Goal: Task Accomplishment & Management: Use online tool/utility

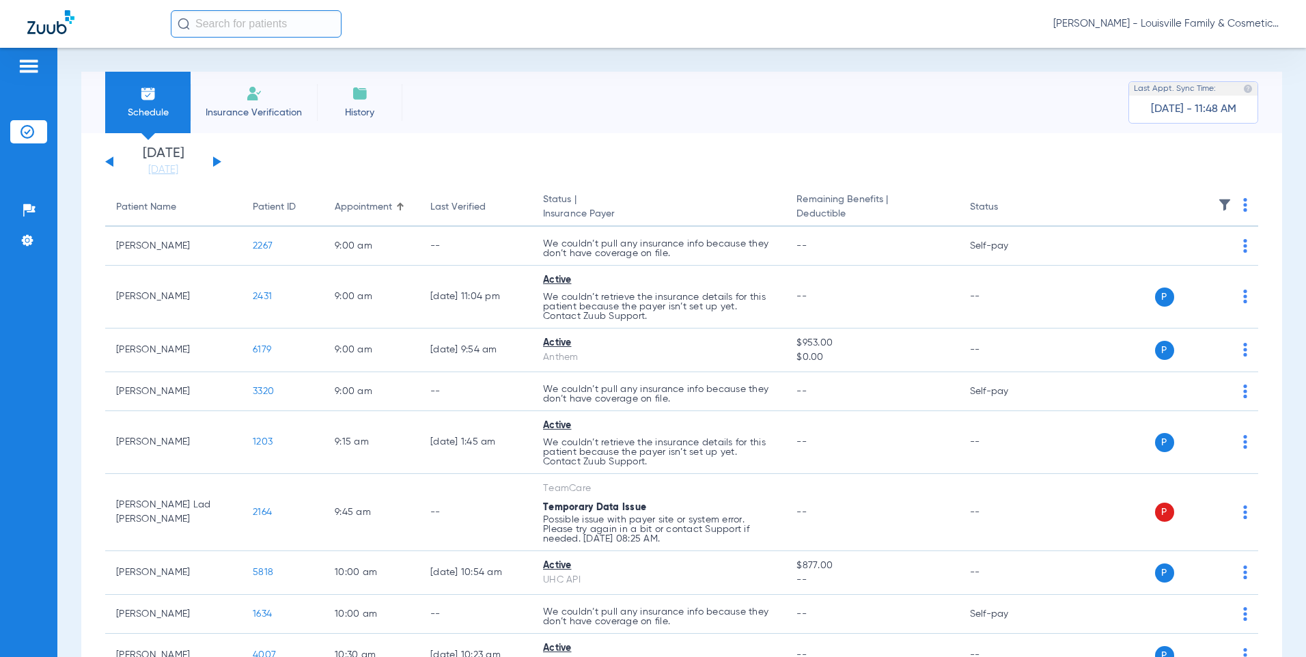
click at [253, 22] on input "text" at bounding box center [256, 23] width 171 height 27
drag, startPoint x: 253, startPoint y: 22, endPoint x: 162, endPoint y: 31, distance: 92.0
click at [162, 31] on div "ldbetter No search results [PERSON_NAME] - Louisville Family & Cosmetic Dentist…" at bounding box center [653, 24] width 1306 height 48
type input "[PERSON_NAME]"
click at [262, 25] on input "[PERSON_NAME]" at bounding box center [256, 23] width 171 height 27
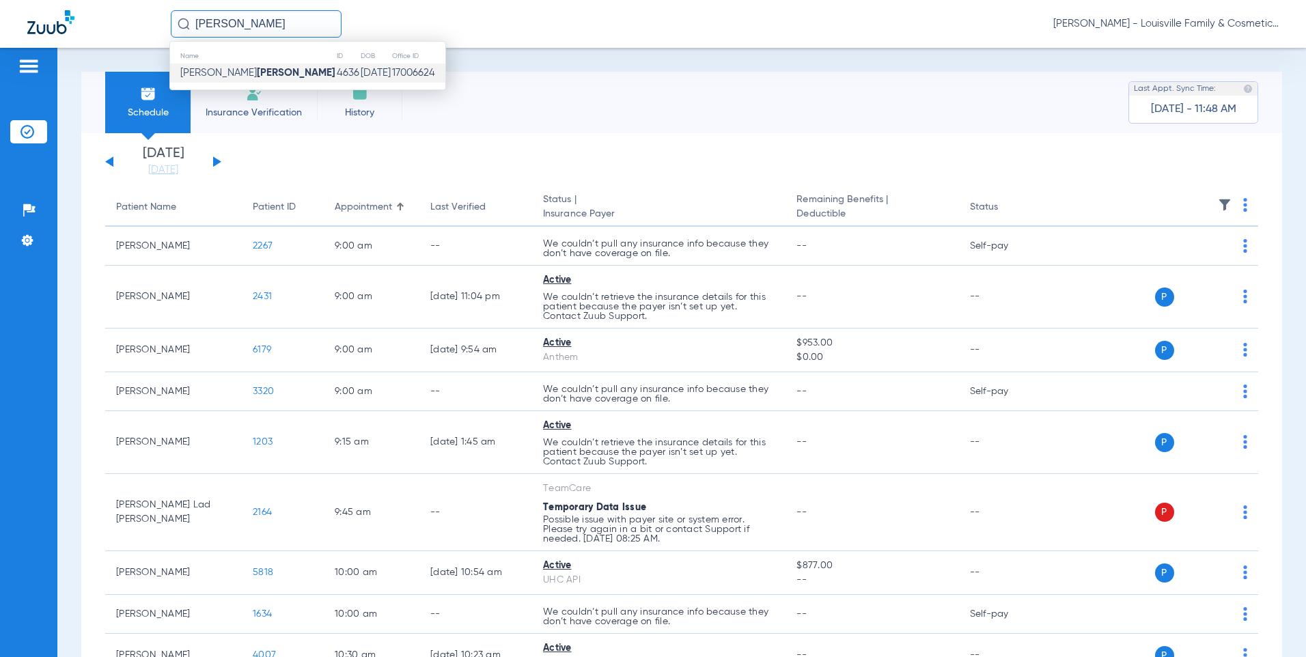
click at [257, 69] on strong "[PERSON_NAME]" at bounding box center [296, 73] width 79 height 10
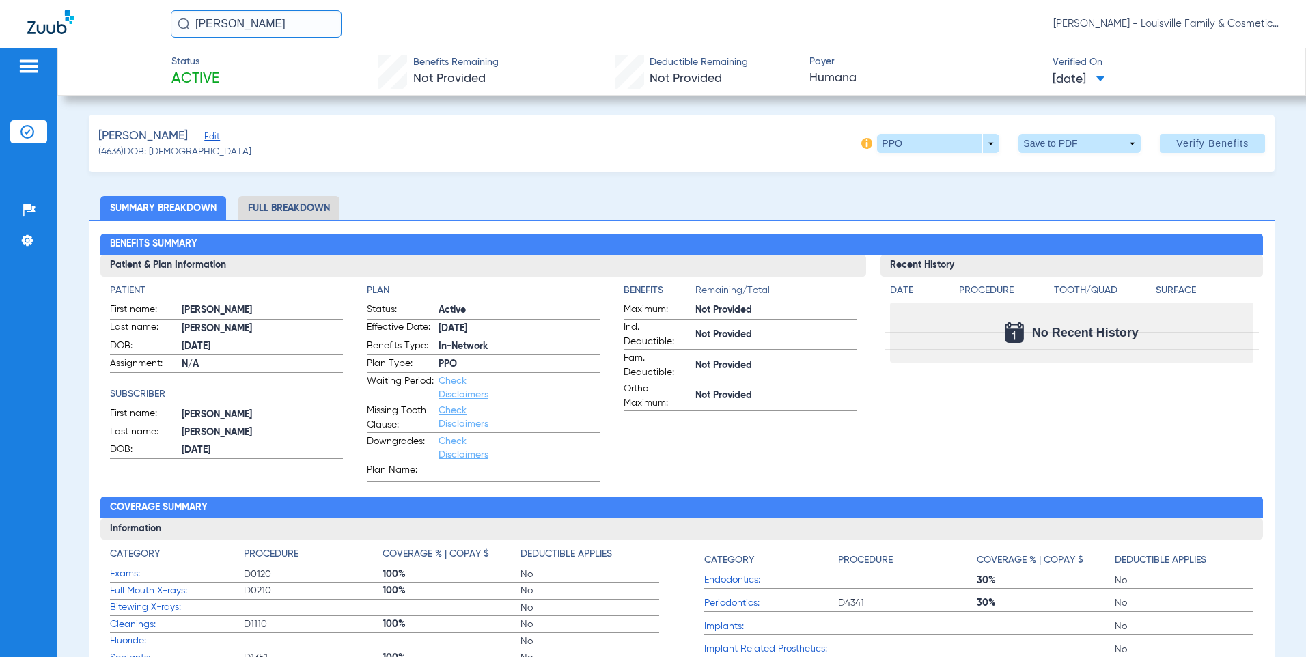
click at [216, 135] on span "Edit" at bounding box center [210, 138] width 12 height 13
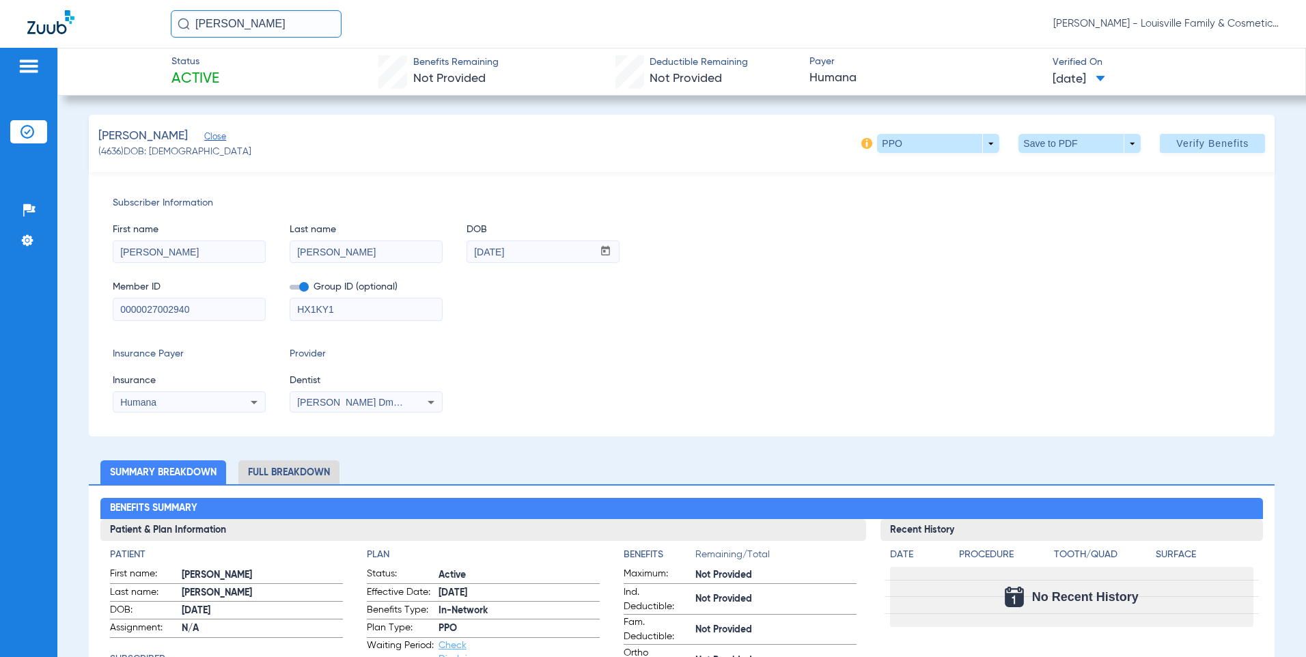
drag, startPoint x: 212, startPoint y: 313, endPoint x: 59, endPoint y: 304, distance: 154.0
type input "847867457"
click at [304, 286] on span at bounding box center [299, 287] width 19 height 5
click at [290, 290] on input "checkbox" at bounding box center [290, 290] width 0 height 0
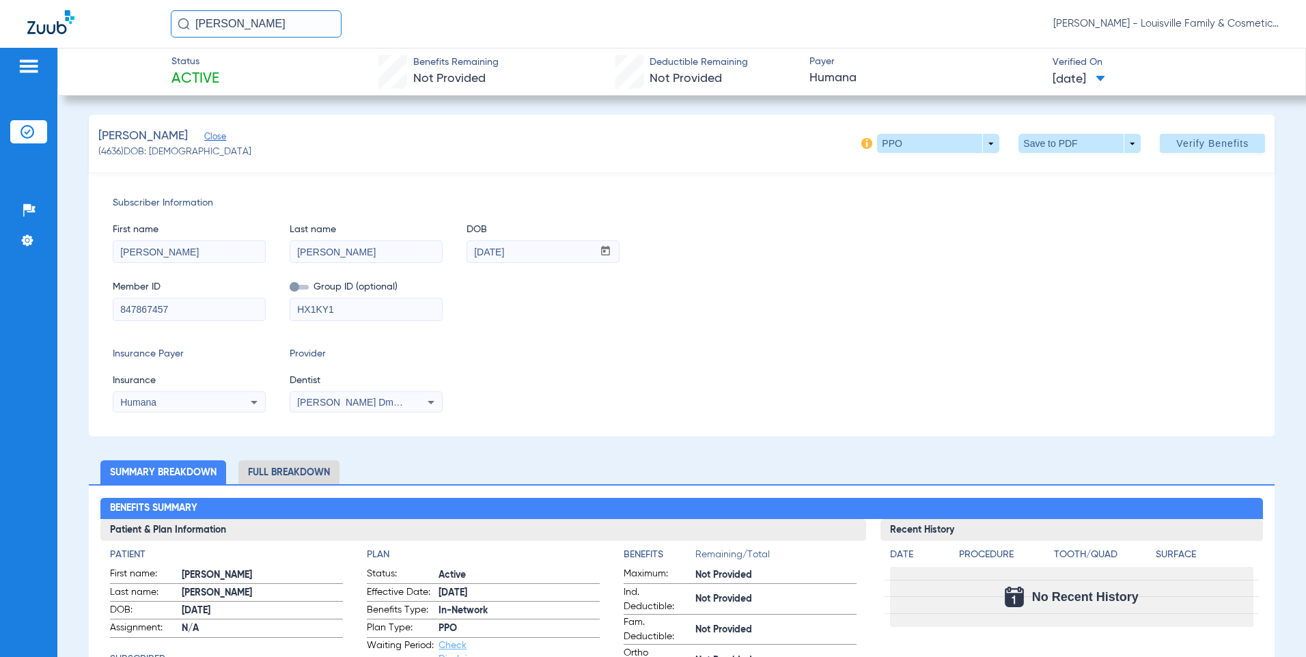
click at [253, 400] on icon at bounding box center [254, 402] width 16 height 16
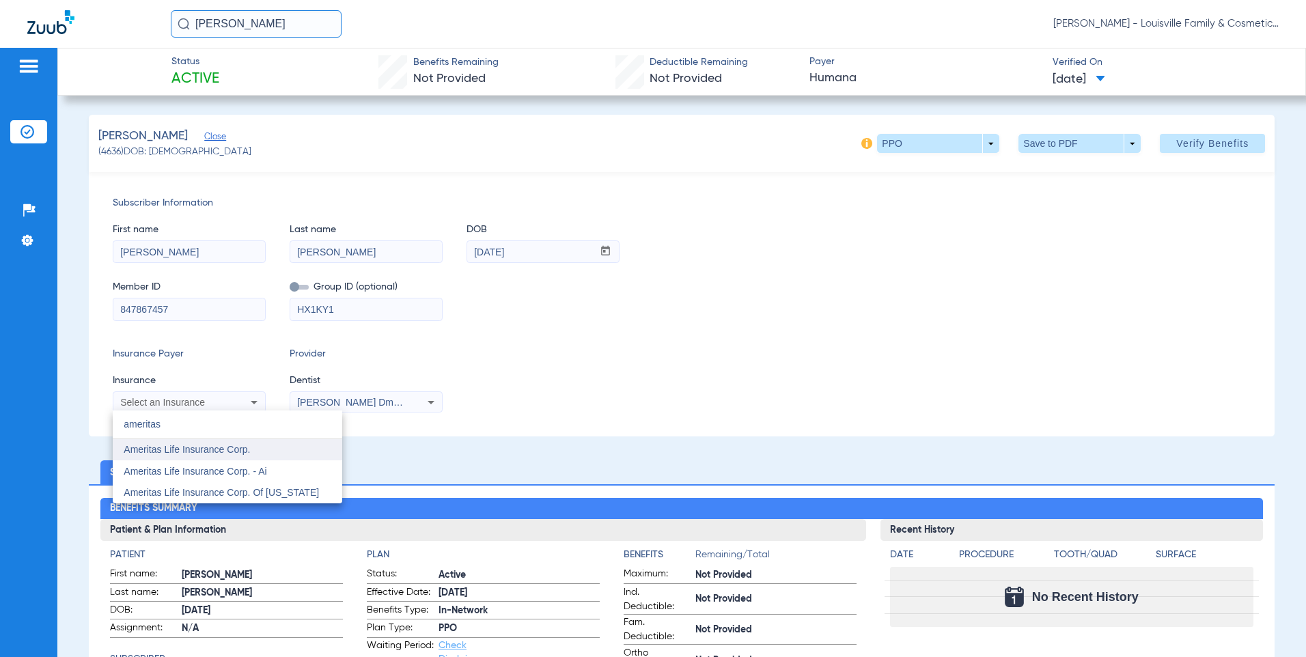
type input "ameritas"
click at [174, 453] on span "Ameritas Life Insurance Corp." at bounding box center [187, 449] width 126 height 11
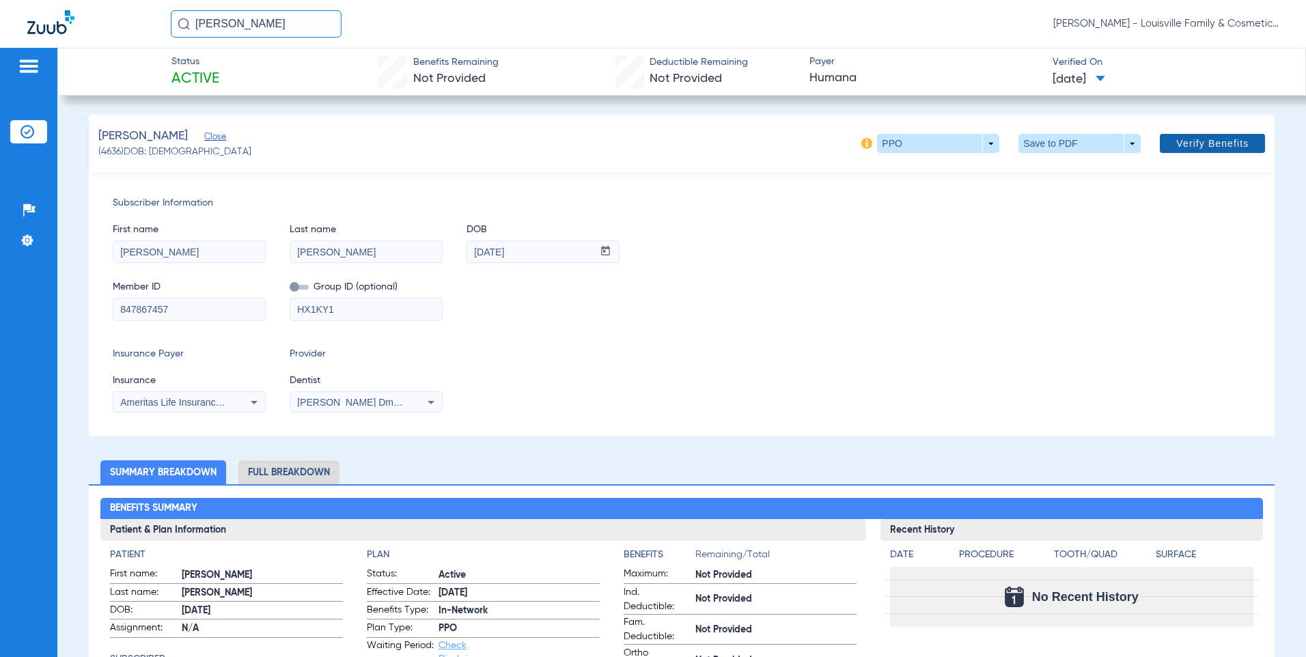
click at [1207, 143] on span "Verify Benefits" at bounding box center [1212, 143] width 72 height 11
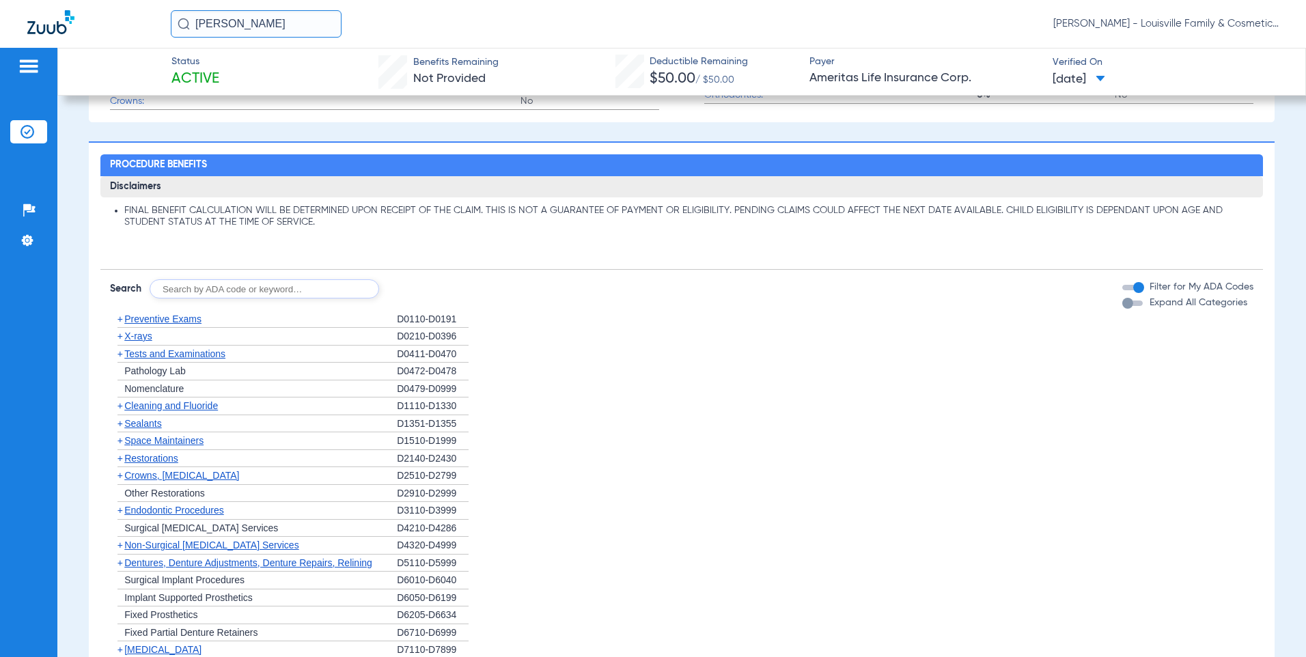
scroll to position [956, 0]
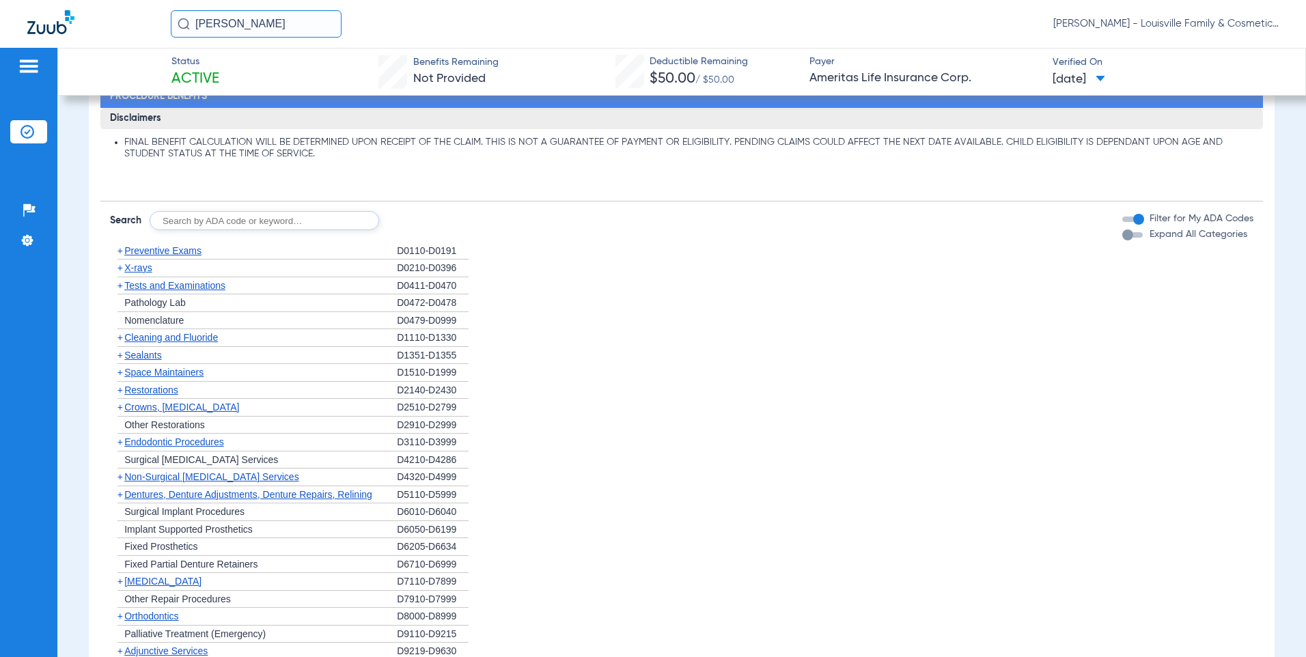
click at [215, 402] on span "Crowns, [MEDICAL_DATA]" at bounding box center [181, 407] width 115 height 11
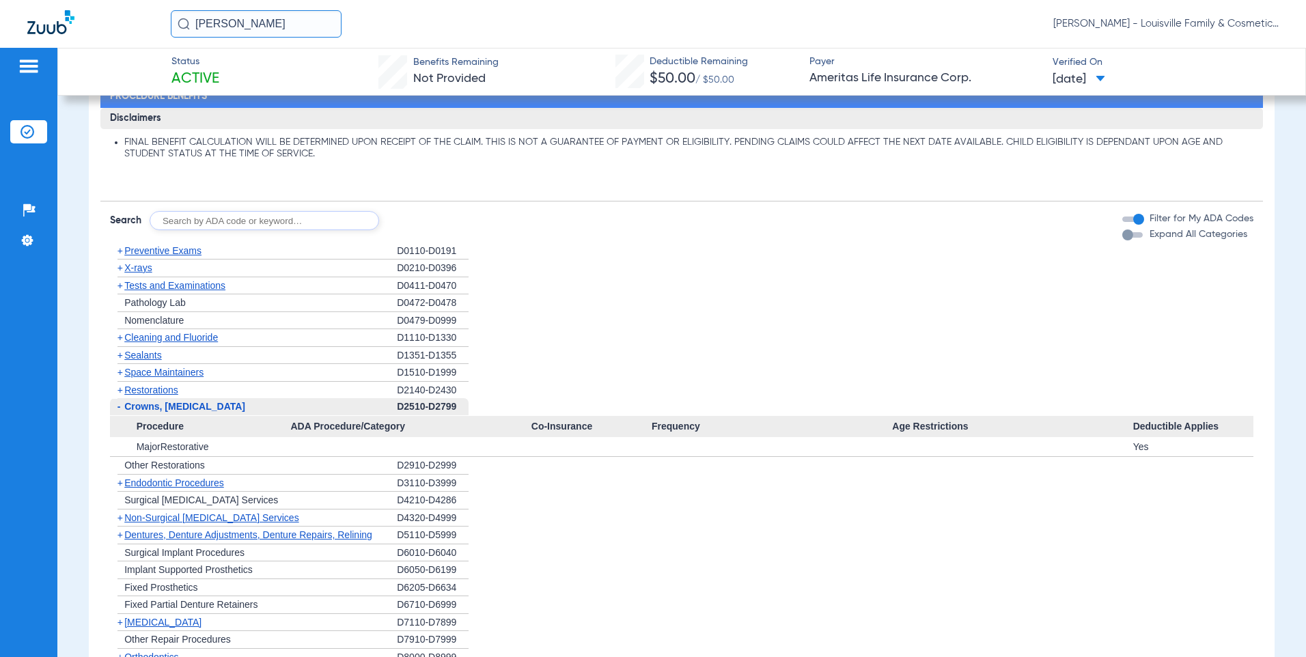
click at [215, 402] on span "Crowns, [MEDICAL_DATA]" at bounding box center [184, 406] width 121 height 11
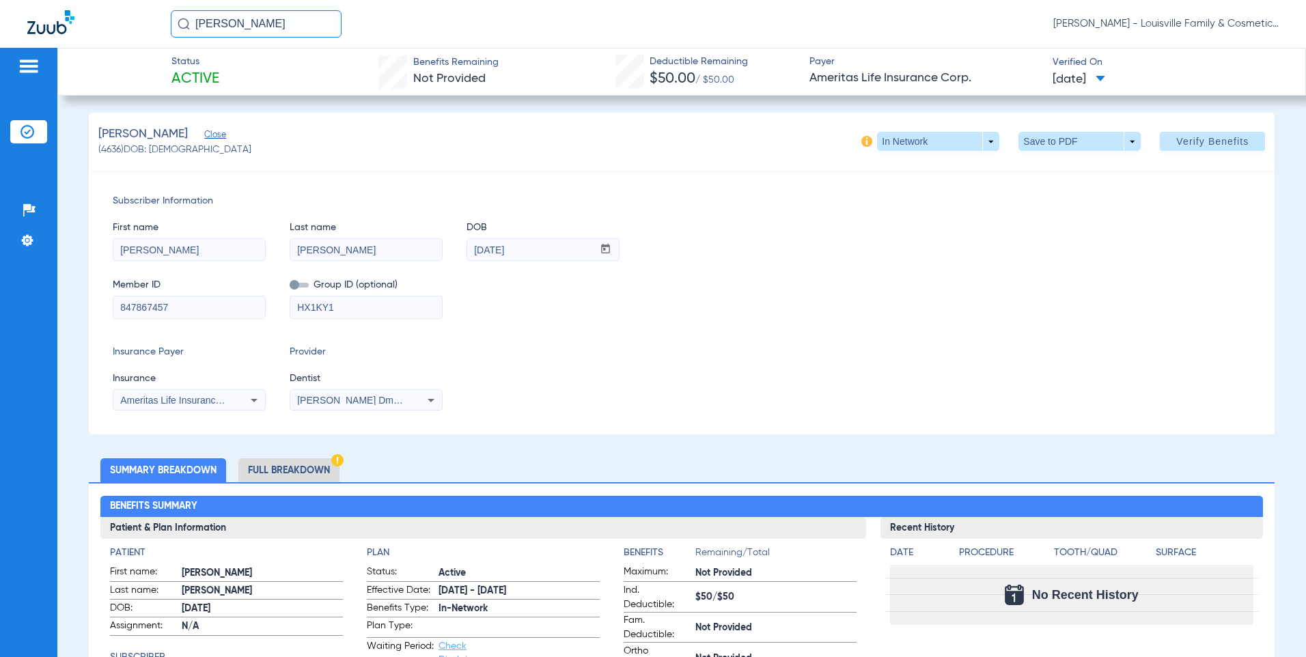
scroll to position [0, 0]
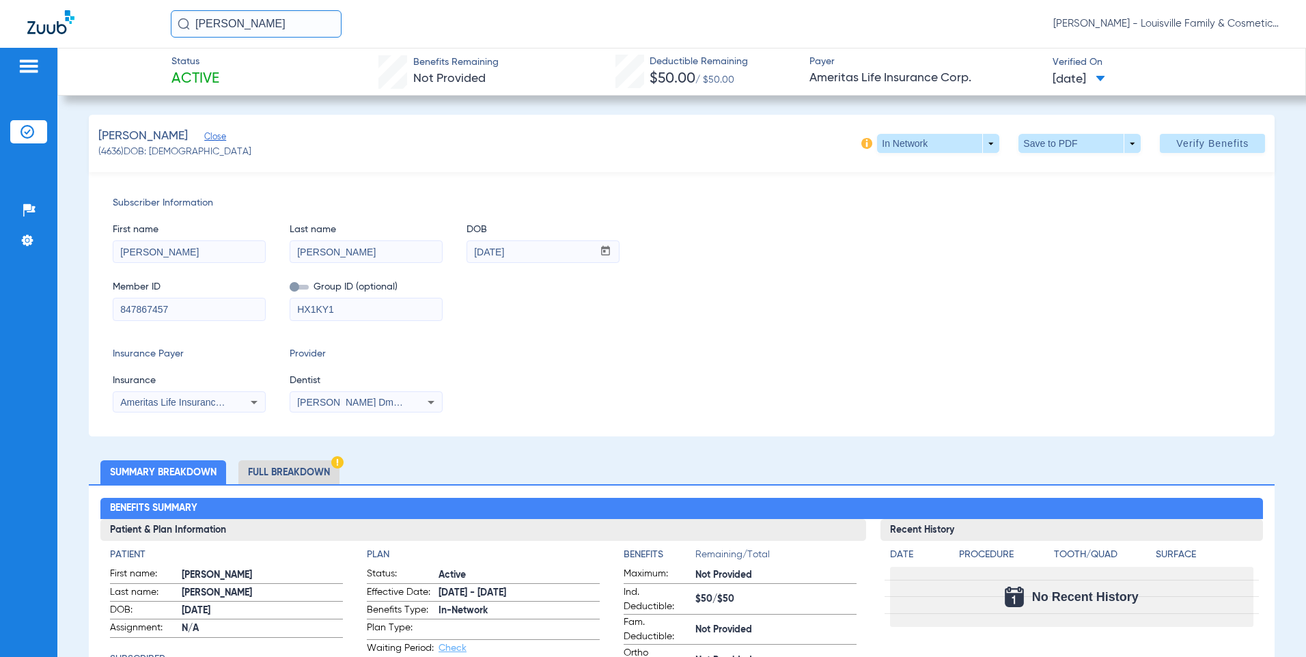
click at [292, 468] on li "Full Breakdown" at bounding box center [288, 472] width 101 height 24
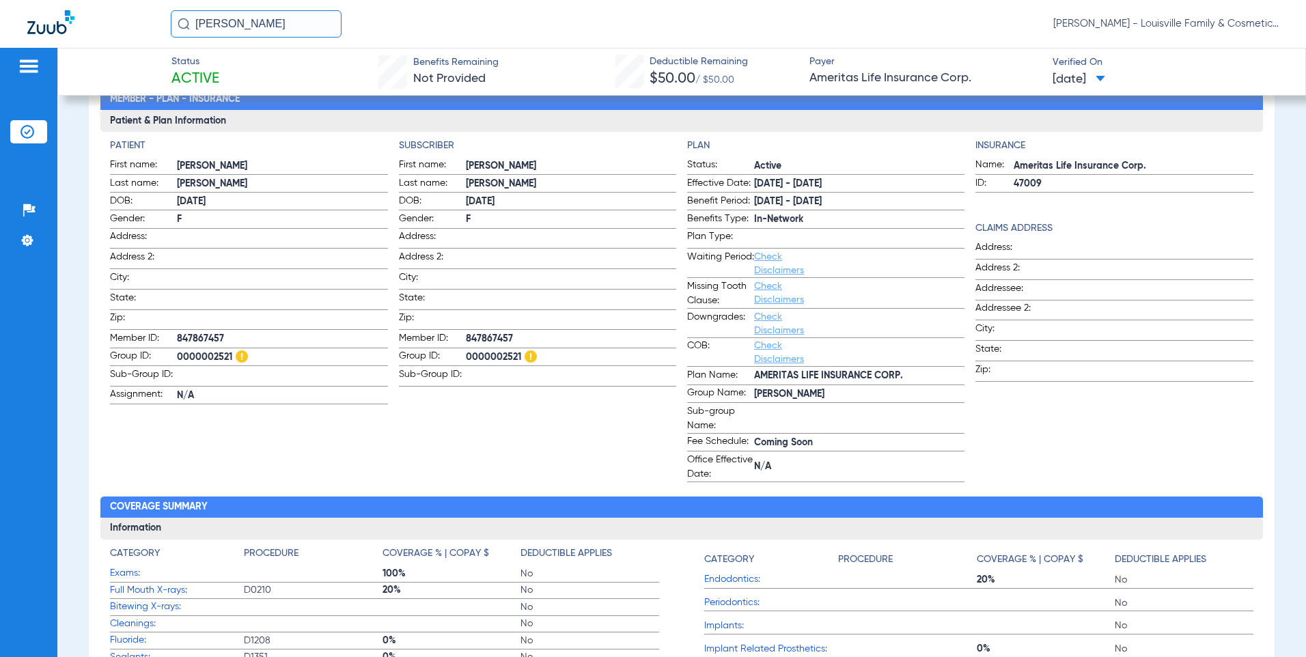
scroll to position [410, 0]
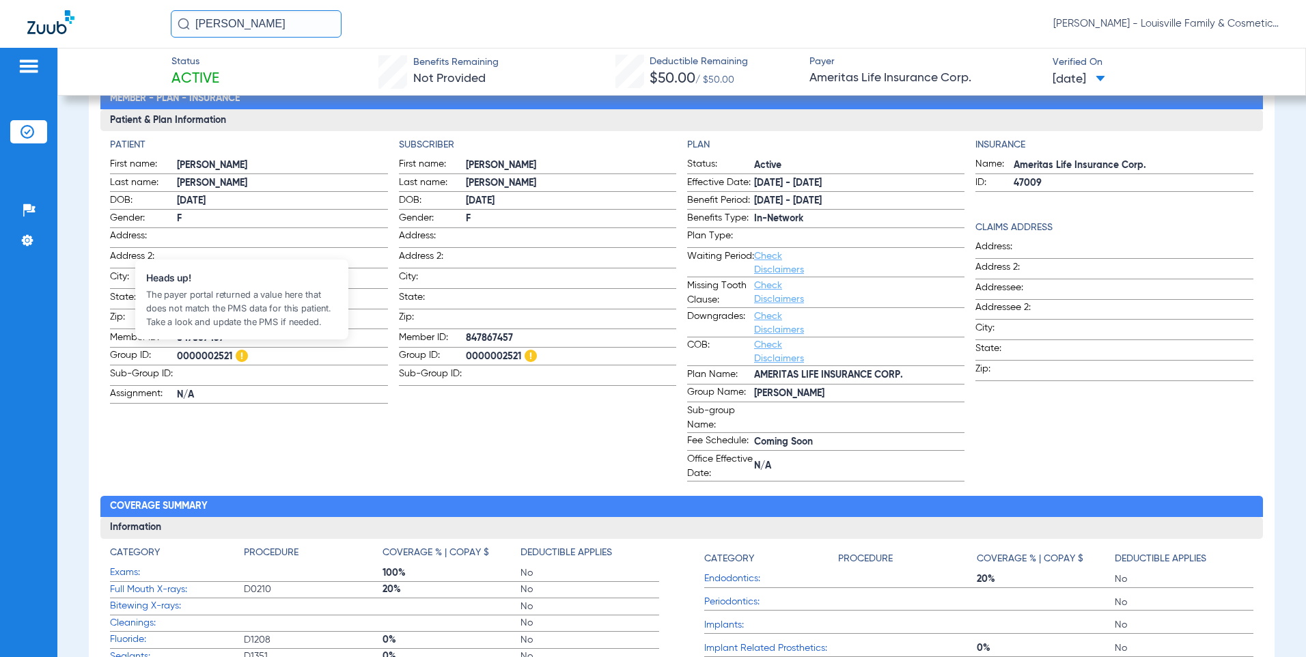
click at [241, 351] on img at bounding box center [242, 356] width 12 height 12
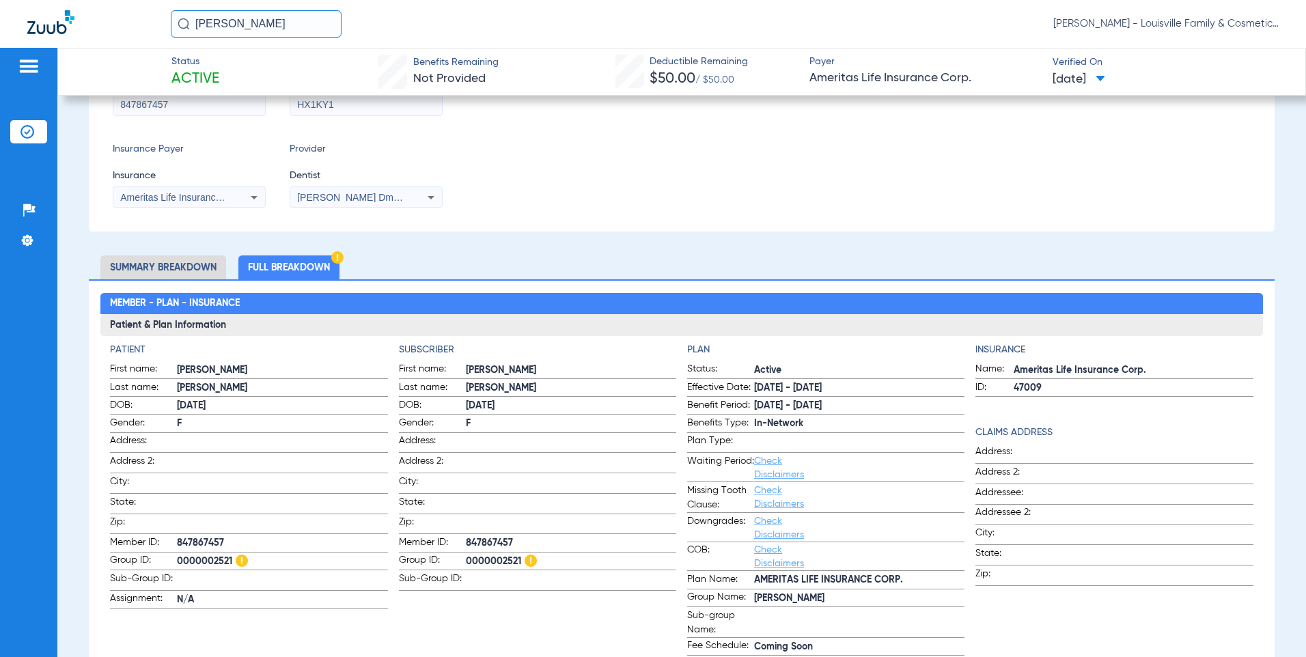
scroll to position [0, 0]
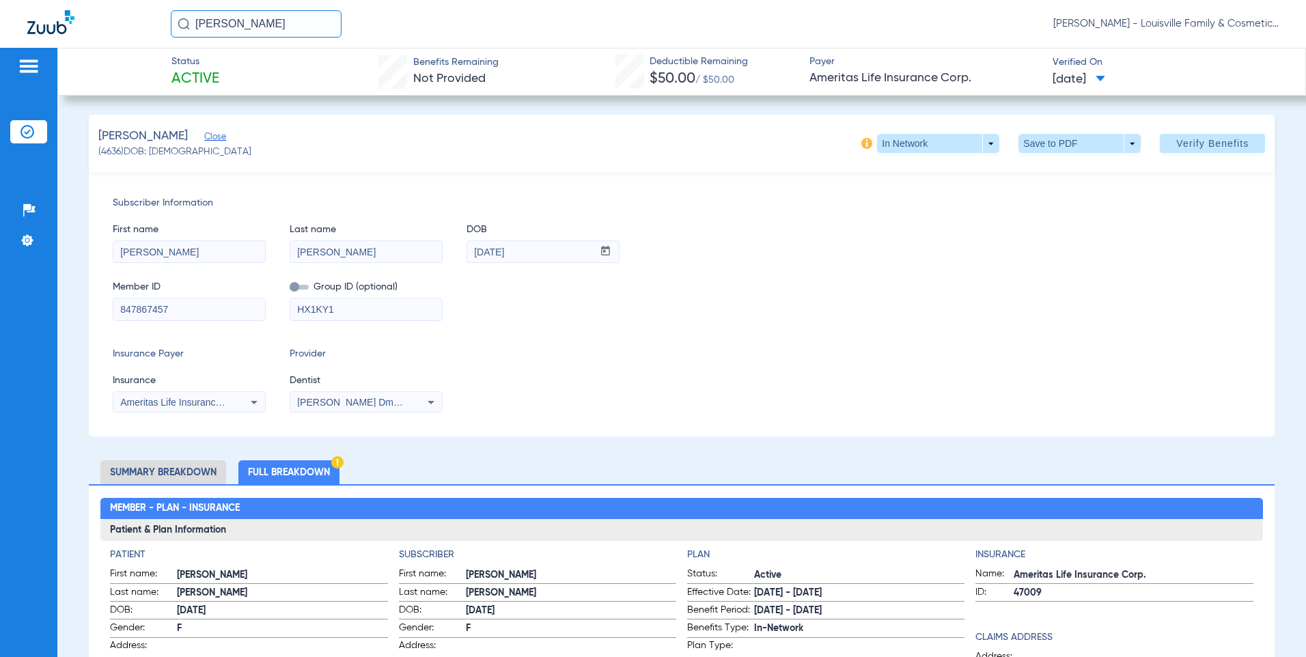
drag, startPoint x: 351, startPoint y: 309, endPoint x: 246, endPoint y: 311, distance: 105.2
click at [246, 311] on div "Member ID 847867457 Group ID (optional) HX1KY1" at bounding box center [682, 294] width 1138 height 53
click at [591, 368] on div "Insurance Payer Insurance Ameritas Life Insurance Corp. Provider Dentist [PERSO…" at bounding box center [682, 380] width 1138 height 66
click at [27, 237] on img at bounding box center [27, 241] width 14 height 14
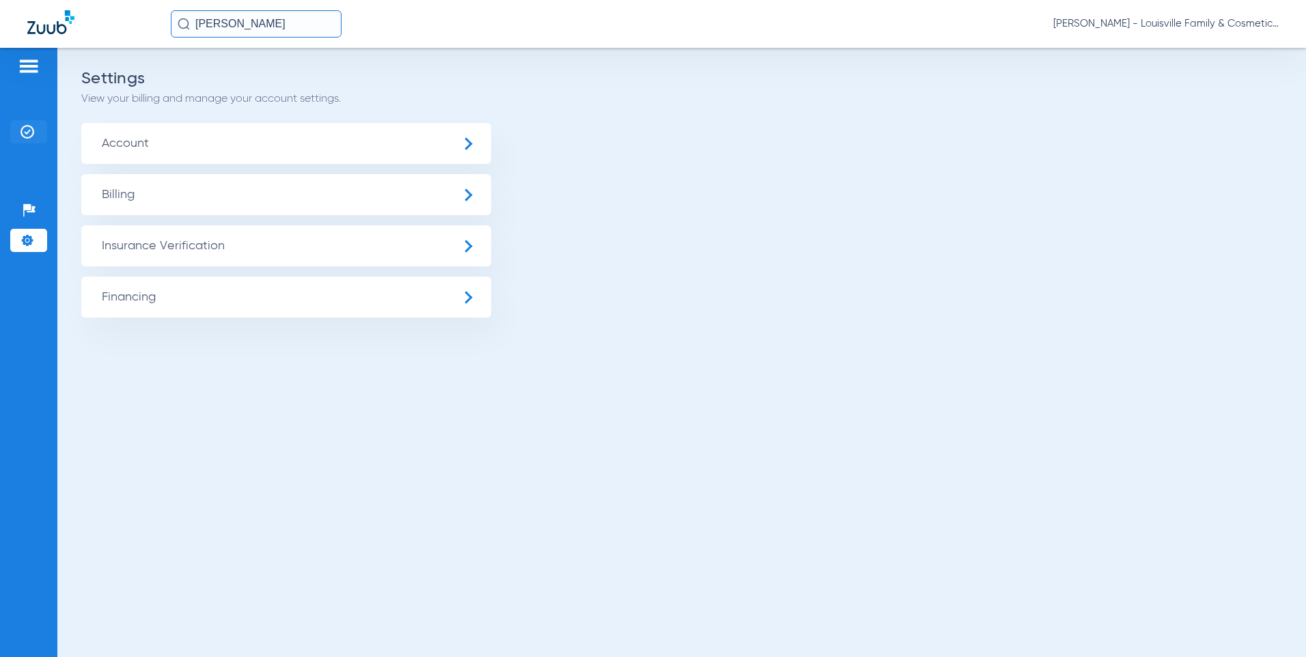
click at [27, 122] on li "Insurance Verification" at bounding box center [28, 131] width 37 height 23
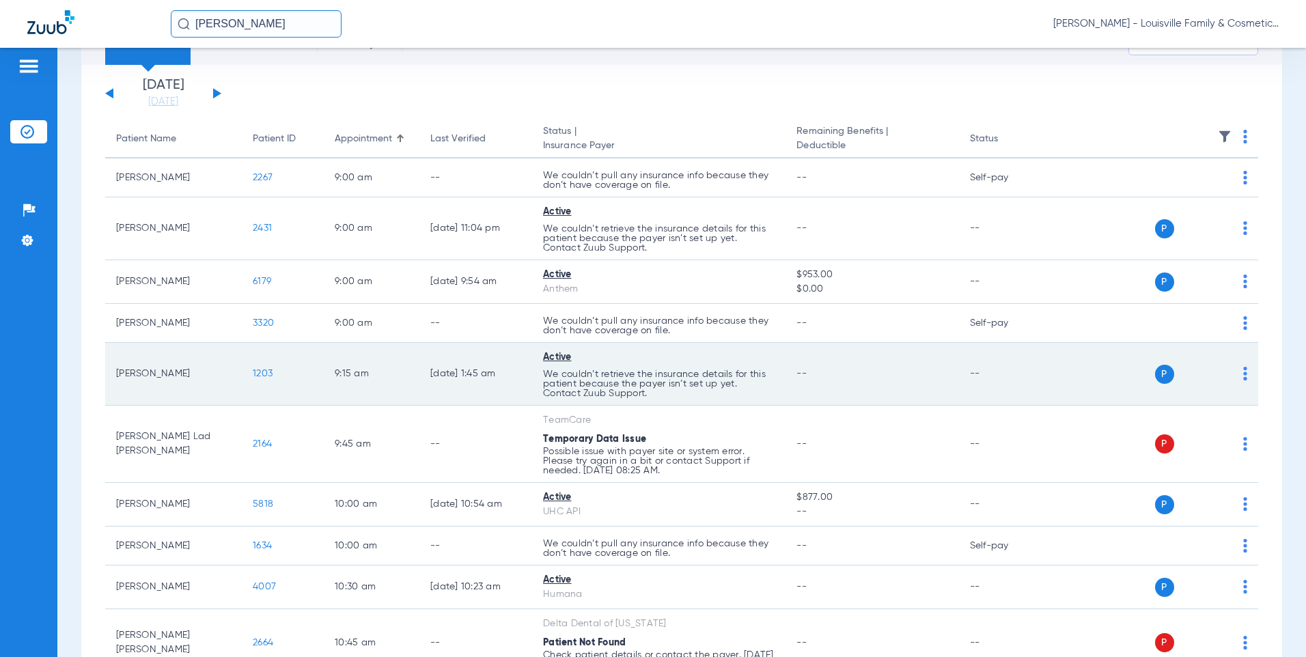
scroll to position [137, 0]
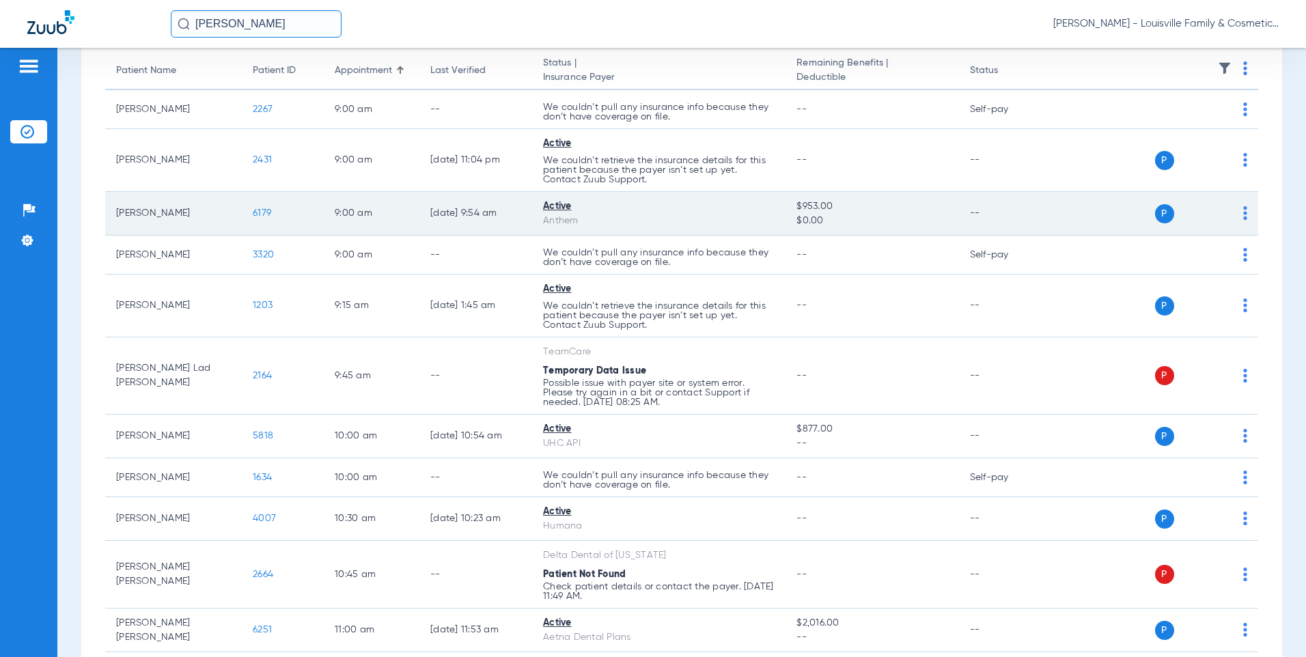
click at [256, 212] on span "6179" at bounding box center [262, 213] width 18 height 10
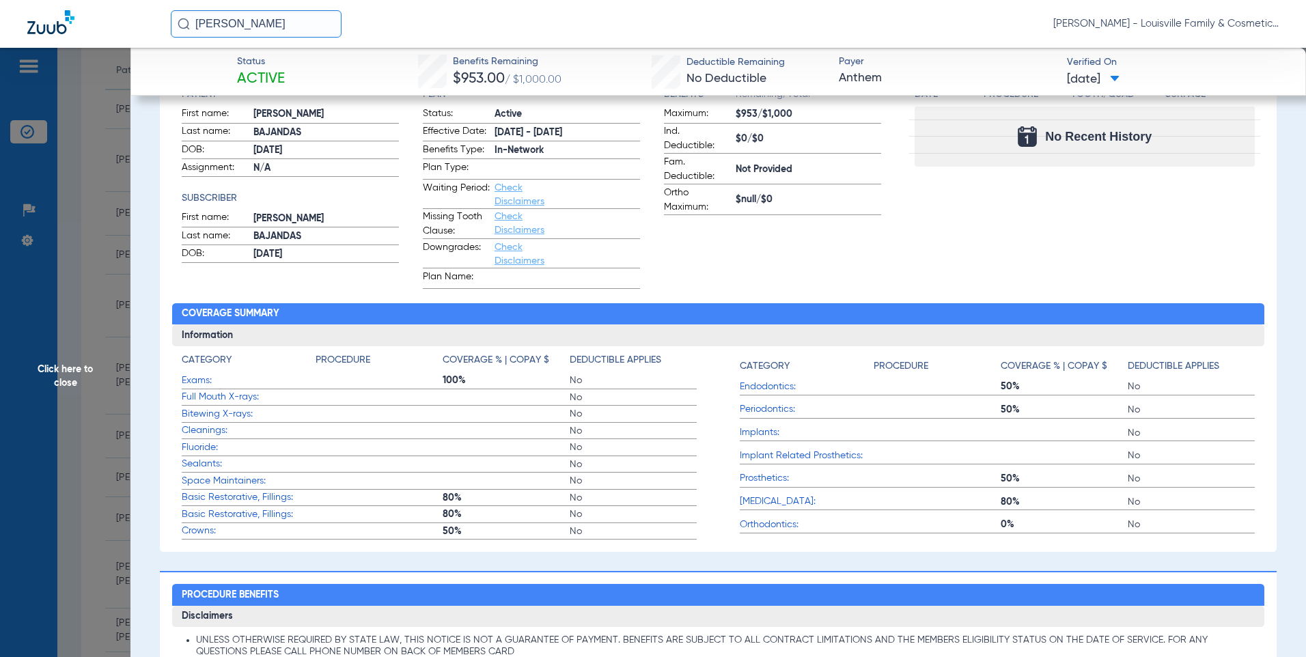
scroll to position [39, 0]
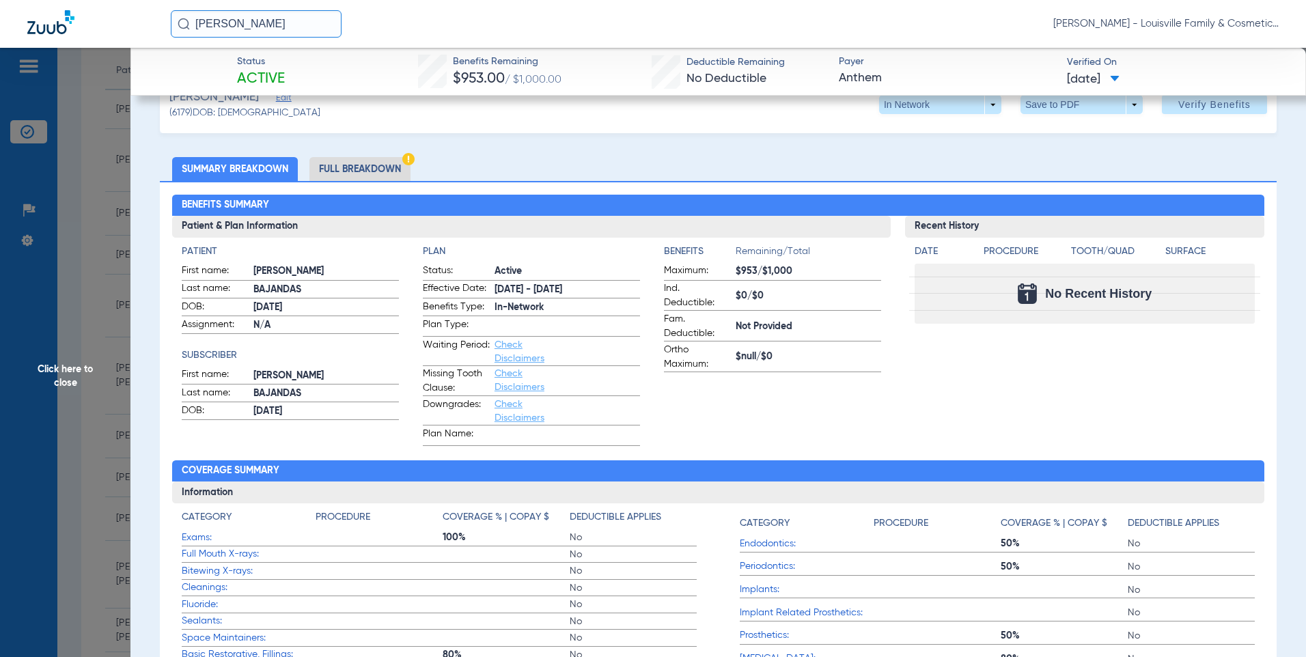
click at [505, 346] on link "Check Disclaimers" at bounding box center [519, 351] width 50 height 23
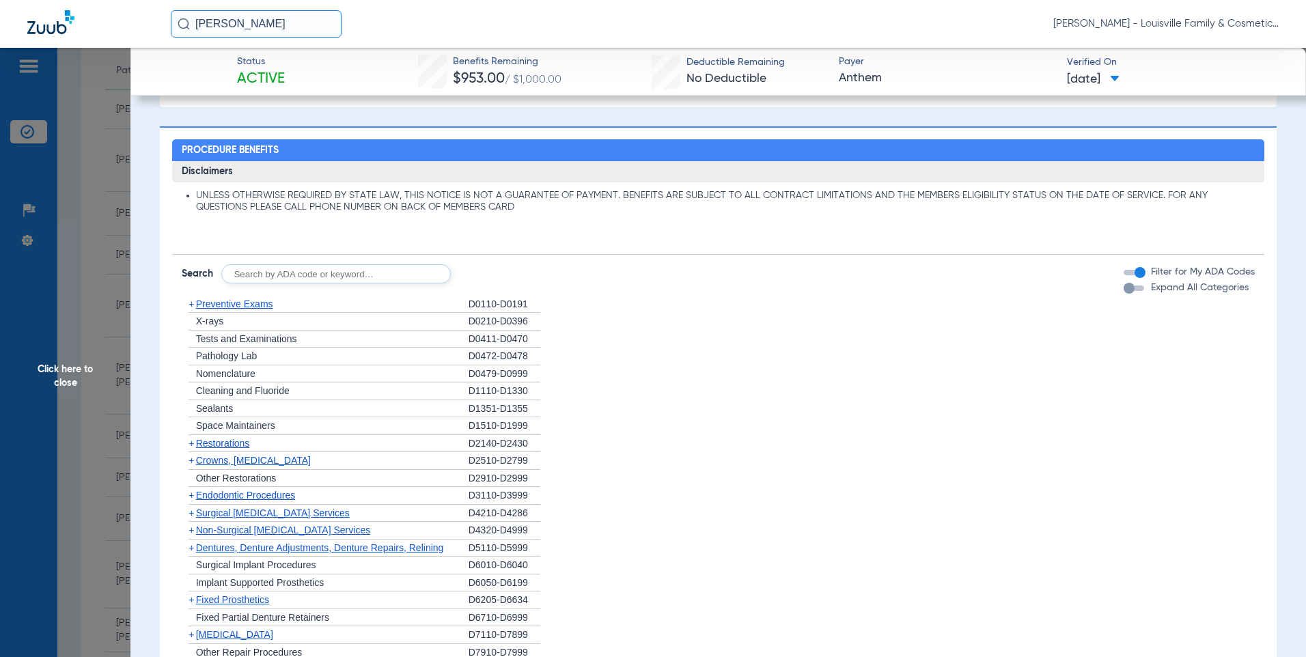
scroll to position [665, 0]
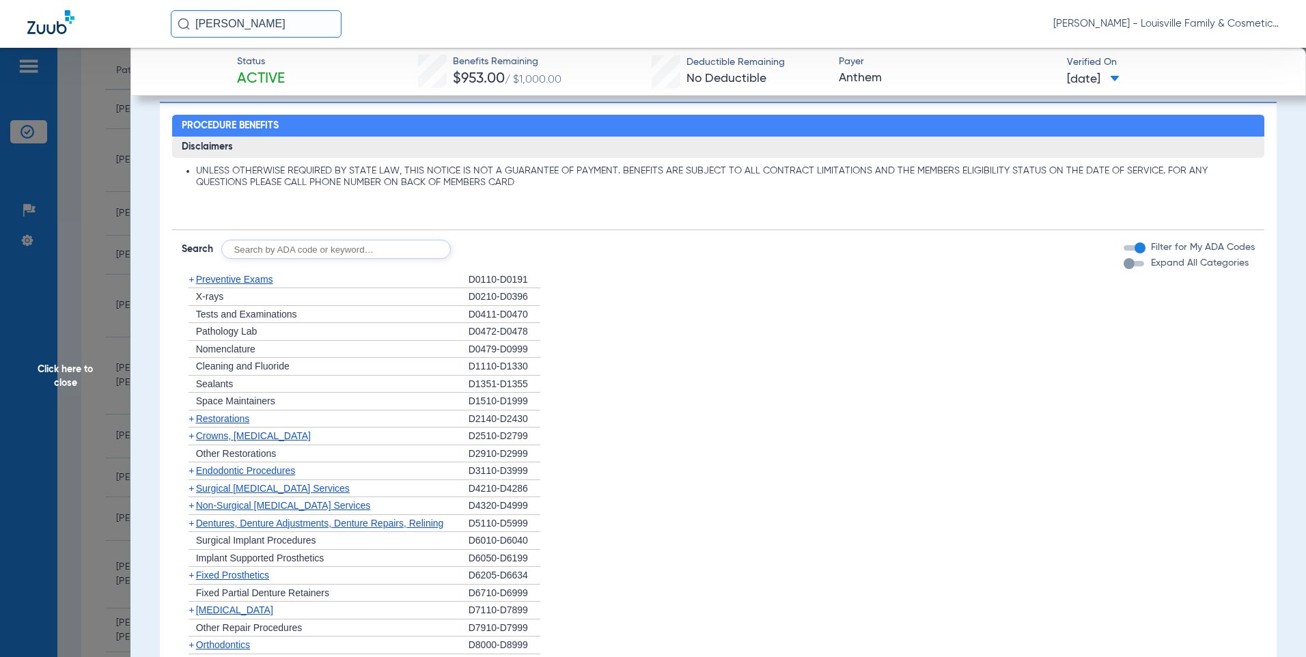
click at [257, 275] on span "Preventive Exams" at bounding box center [234, 279] width 77 height 11
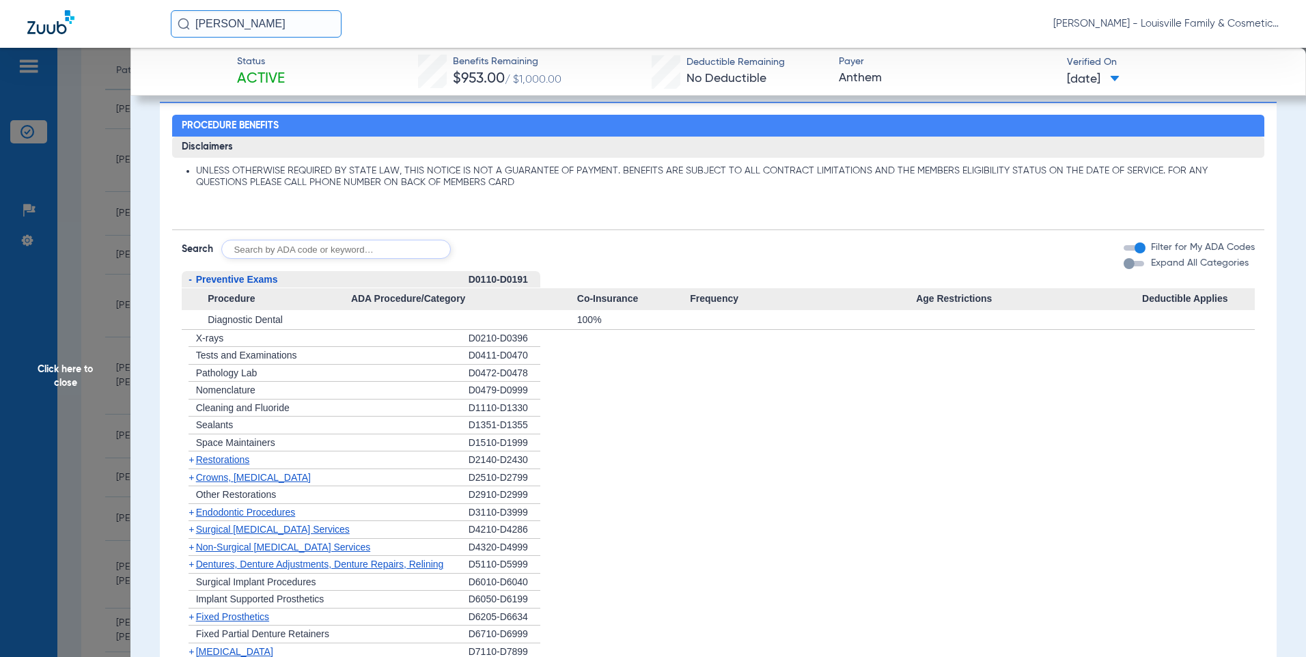
click at [257, 275] on span "Preventive Exams" at bounding box center [237, 279] width 82 height 11
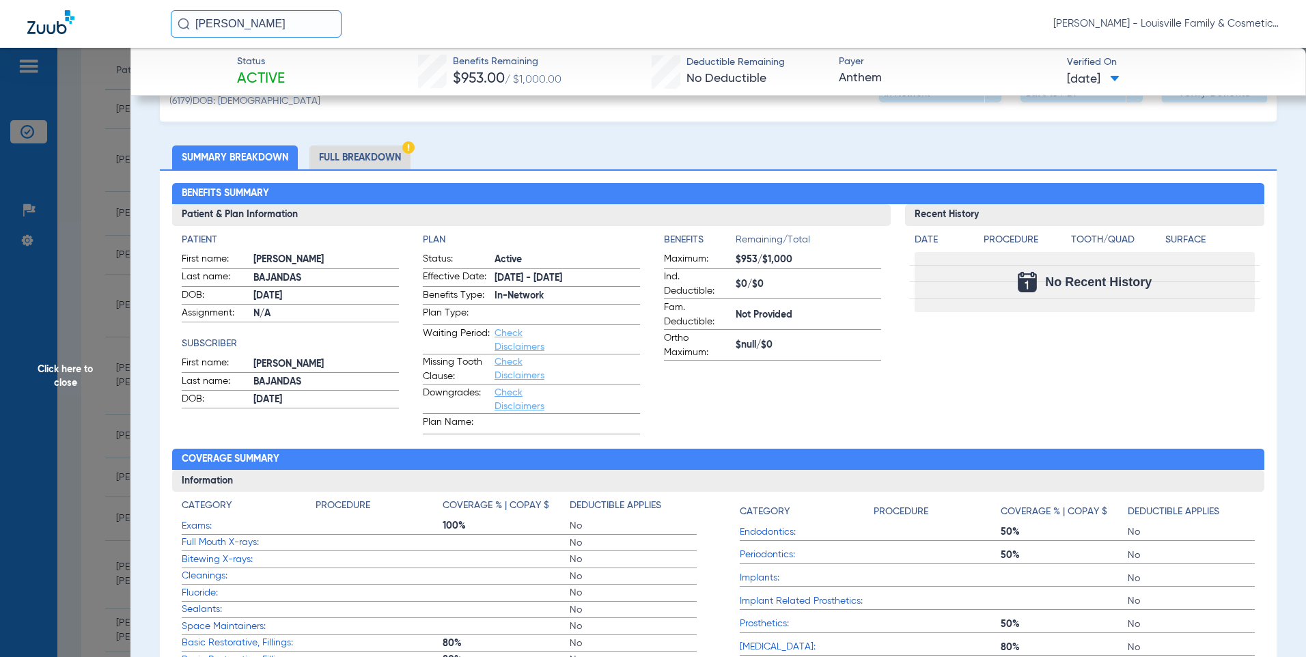
scroll to position [0, 0]
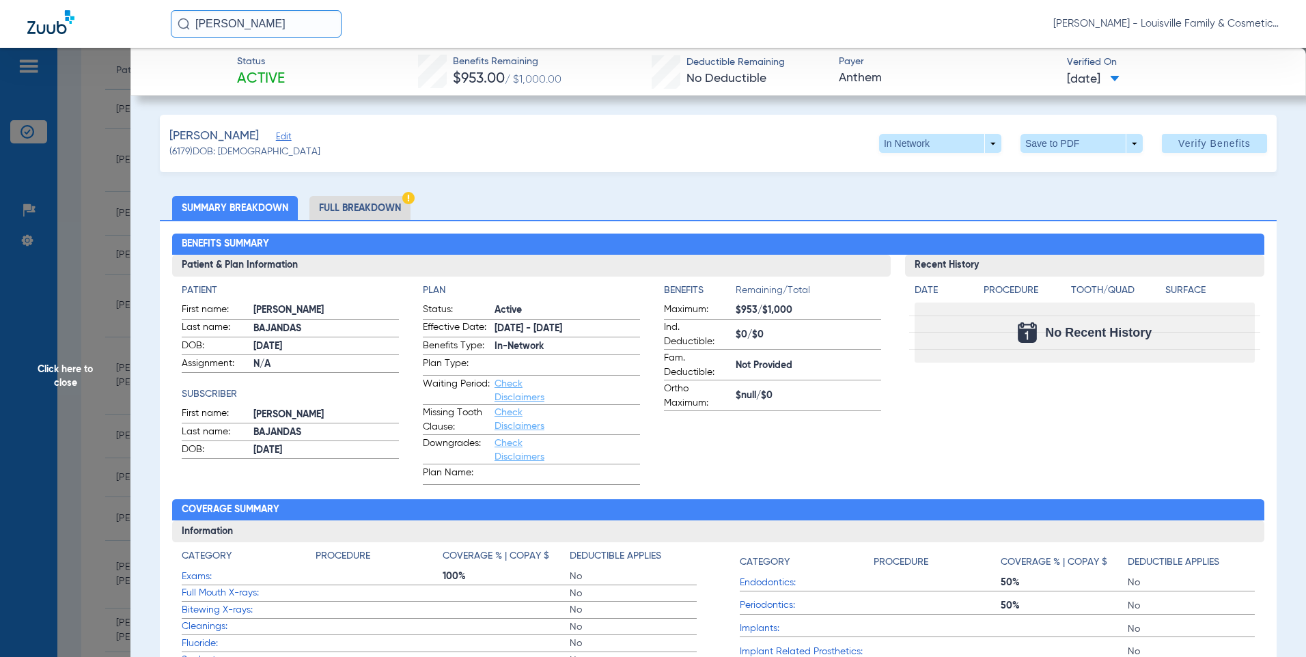
click at [364, 204] on li "Full Breakdown" at bounding box center [359, 208] width 101 height 24
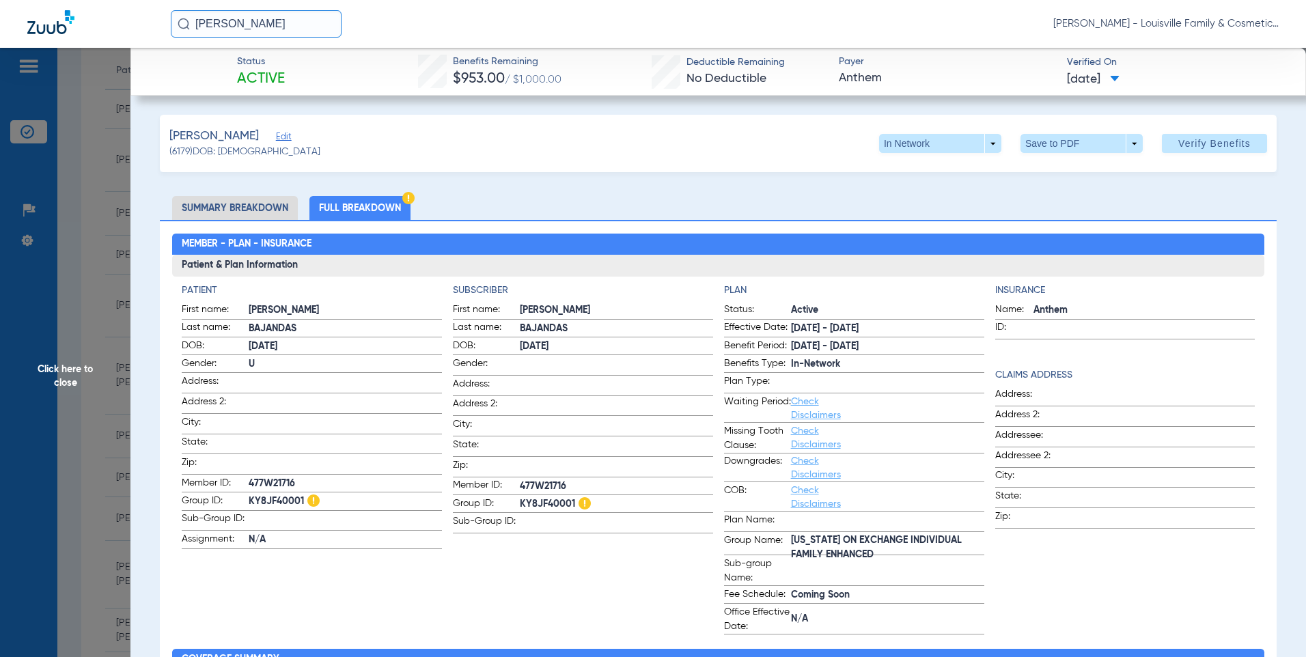
click at [56, 372] on span "Click here to close" at bounding box center [65, 376] width 130 height 657
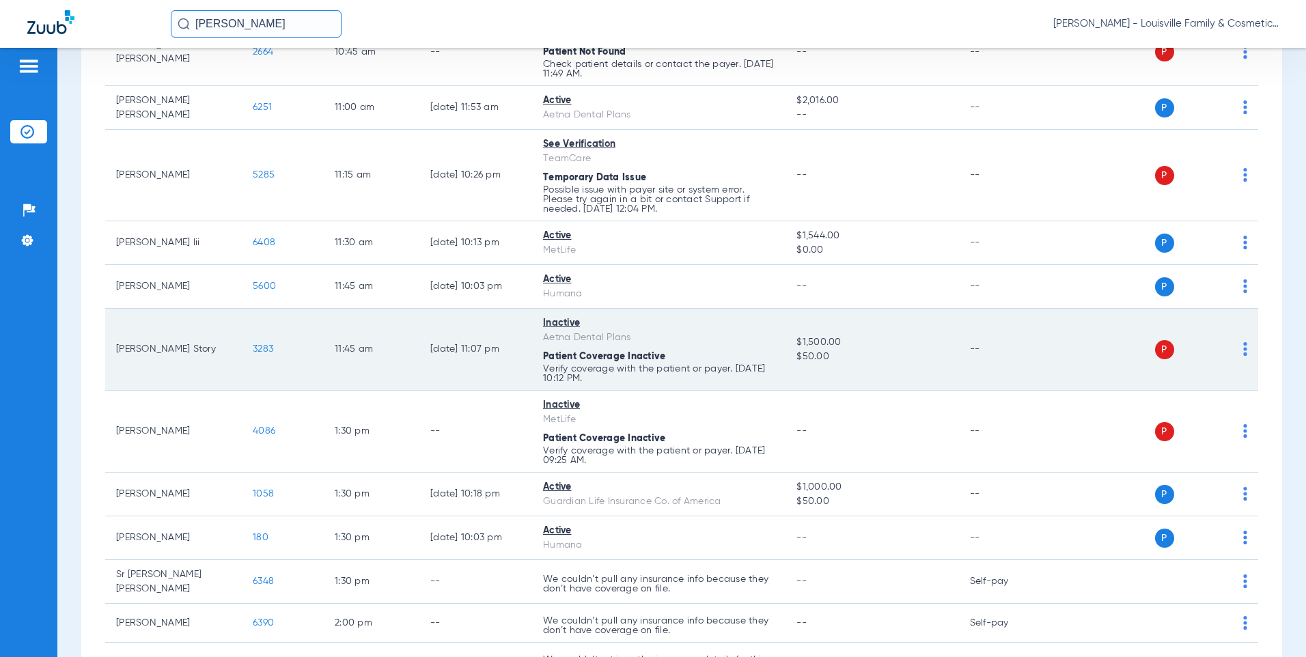
scroll to position [683, 0]
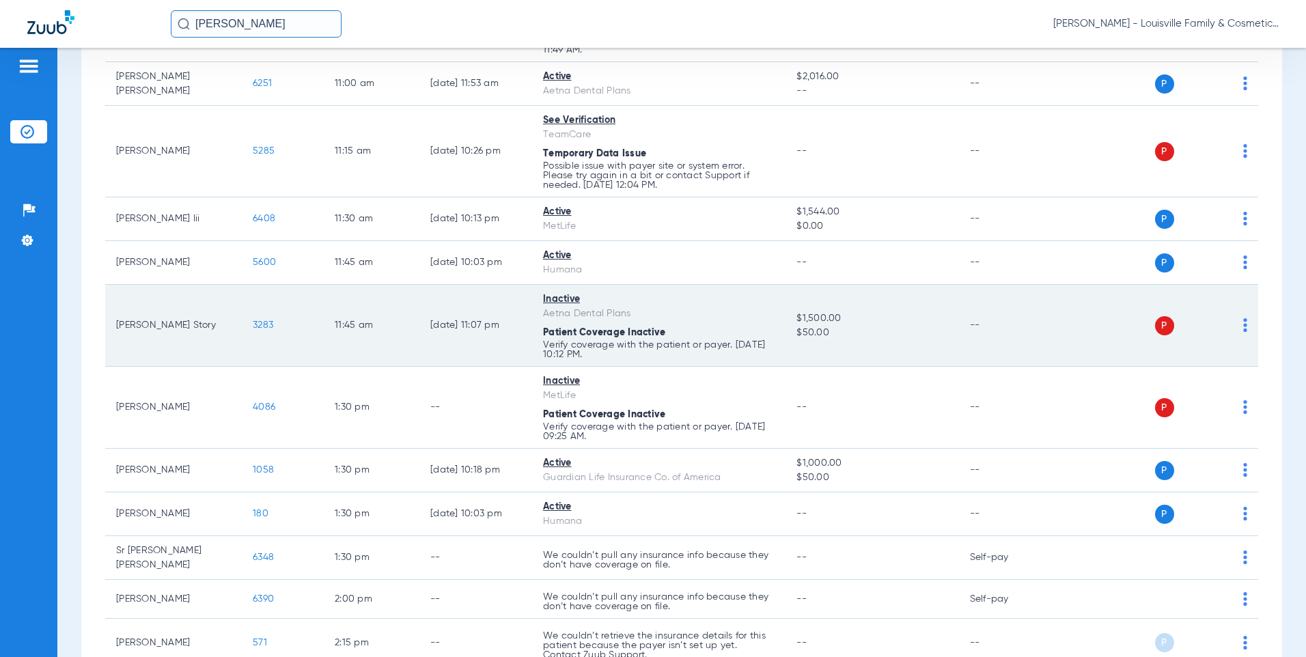
click at [260, 320] on span "3283" at bounding box center [263, 325] width 20 height 10
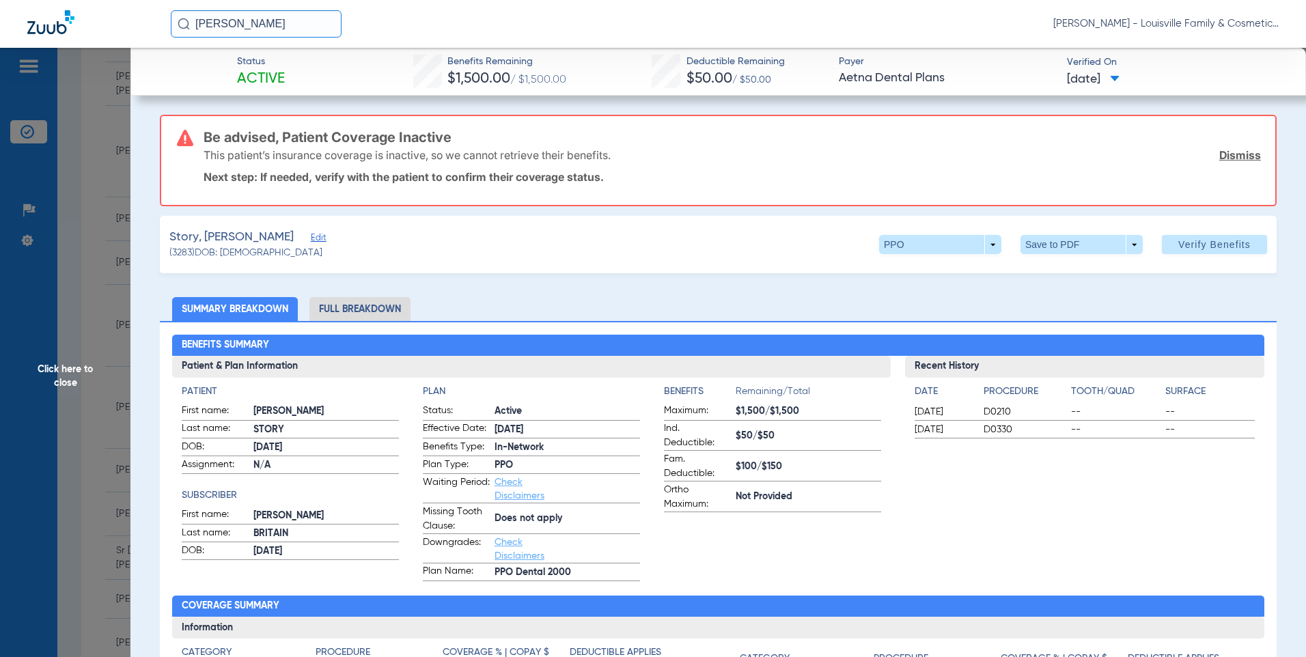
click at [60, 371] on span "Click here to close" at bounding box center [65, 376] width 130 height 657
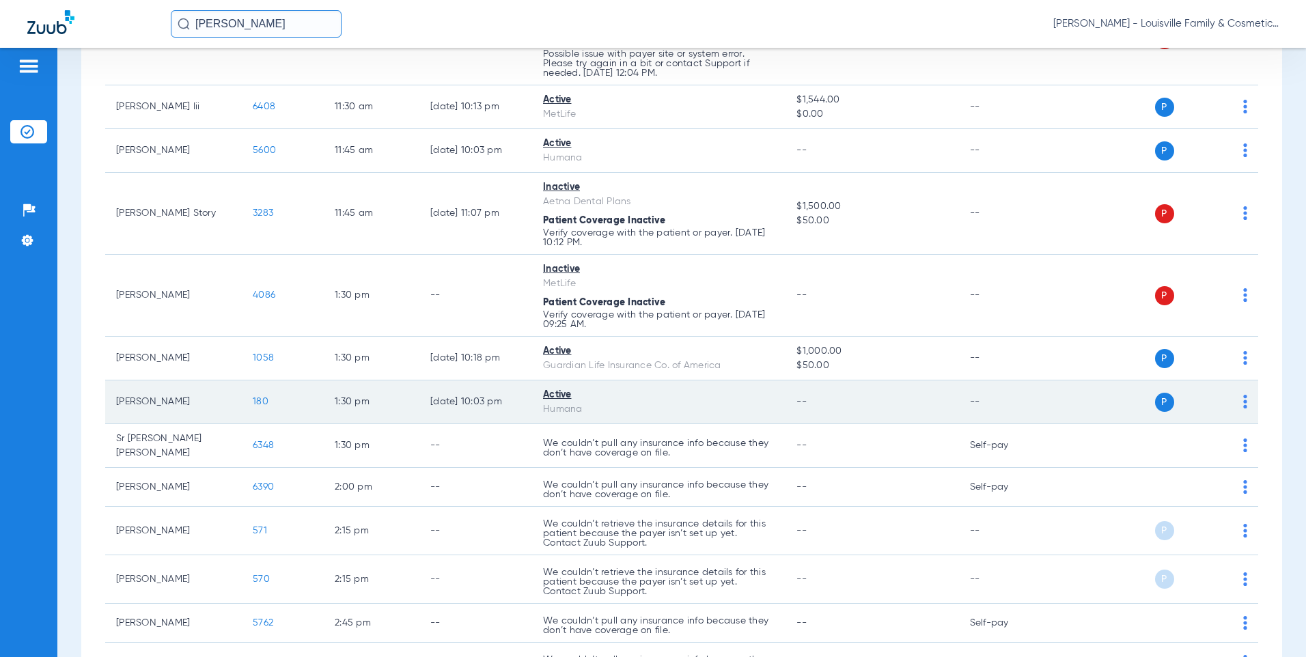
scroll to position [820, 0]
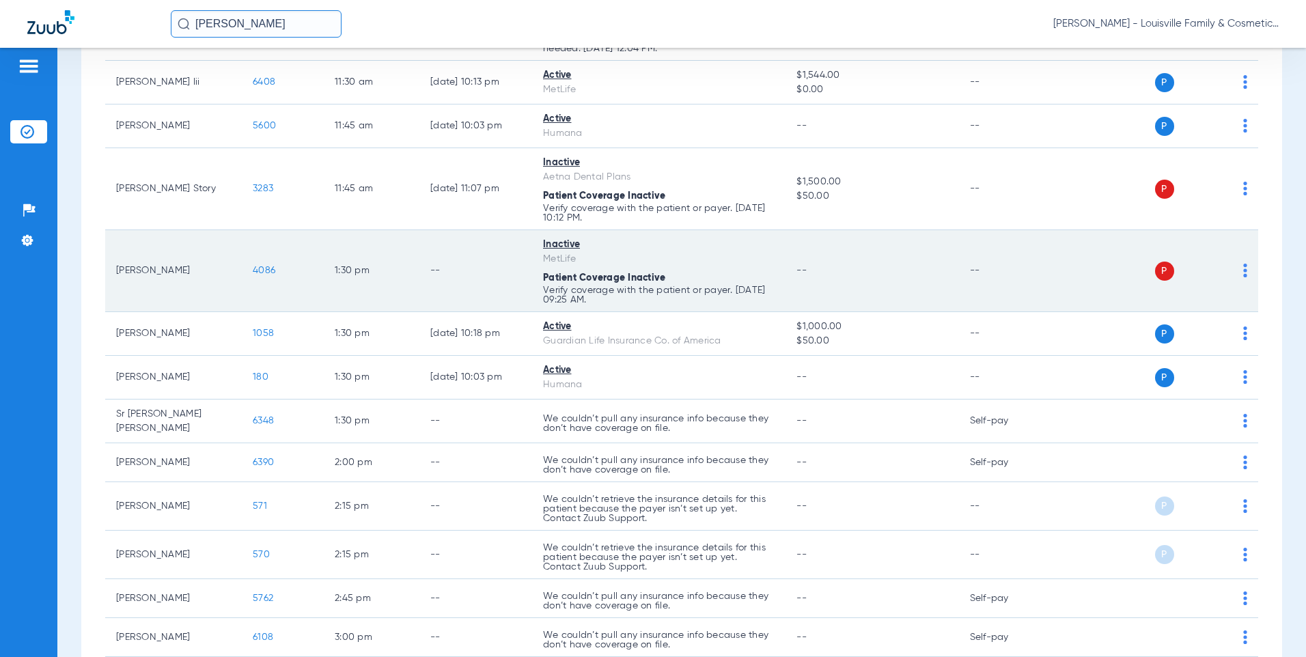
click at [259, 268] on span "4086" at bounding box center [264, 271] width 23 height 10
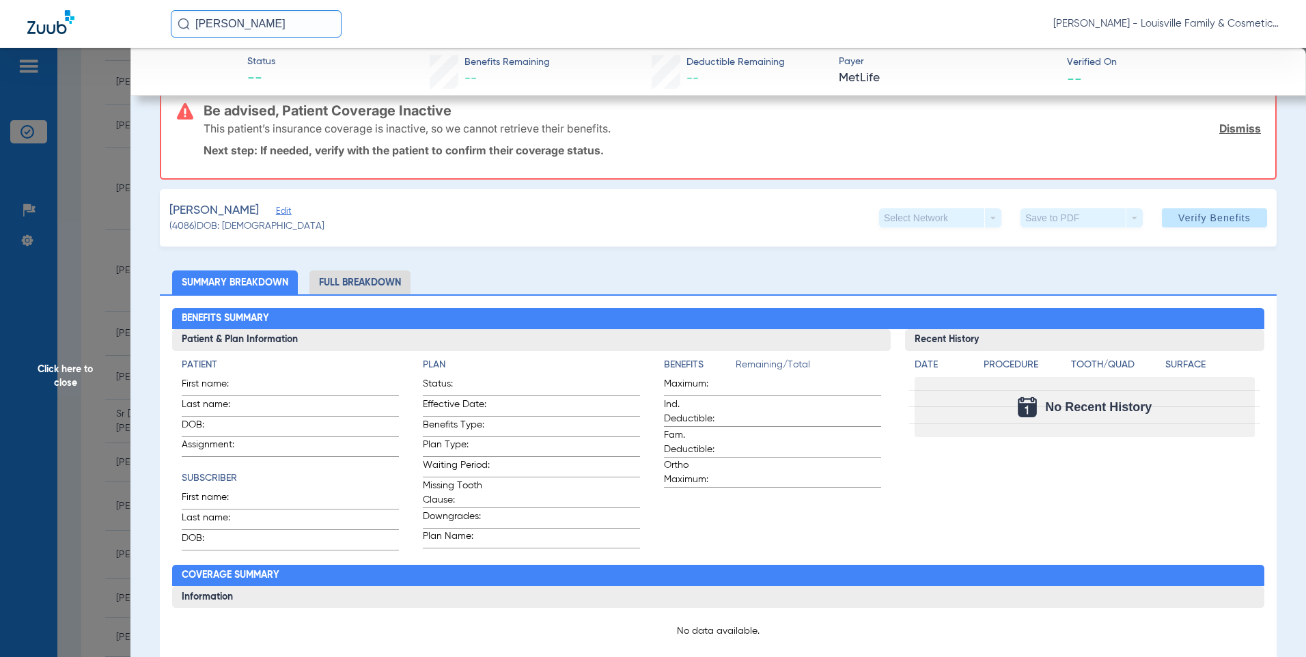
scroll to position [0, 0]
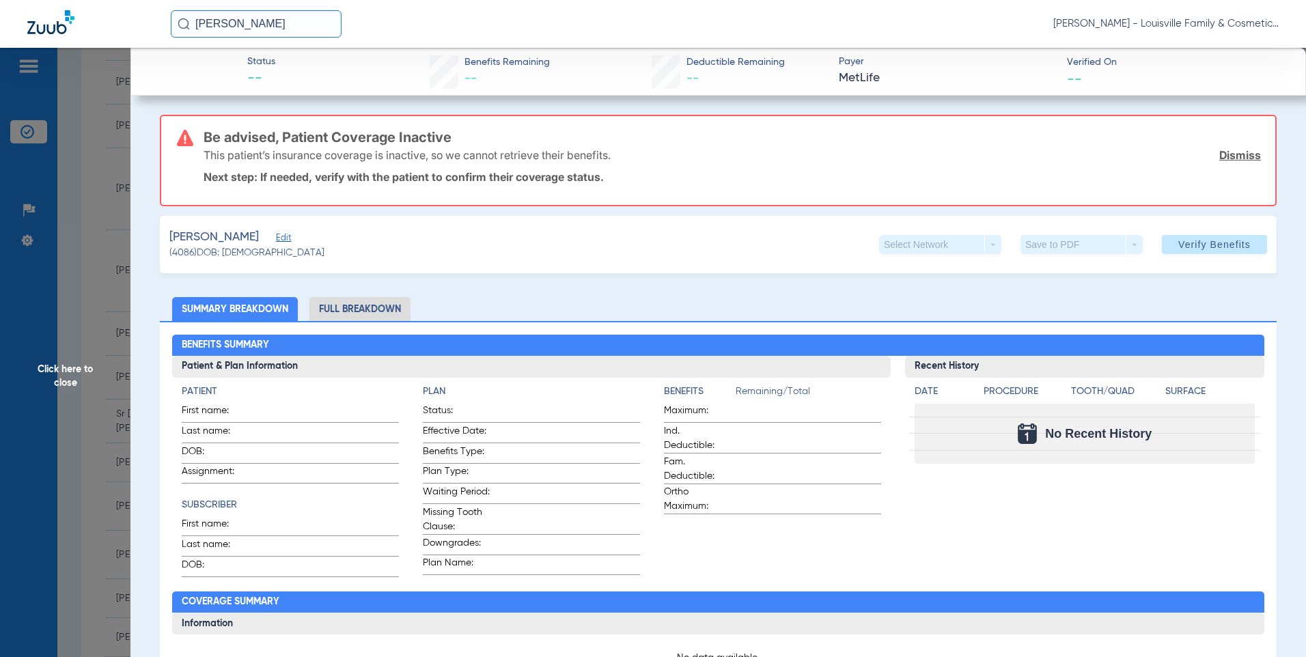
click at [57, 366] on span "Click here to close" at bounding box center [65, 376] width 130 height 657
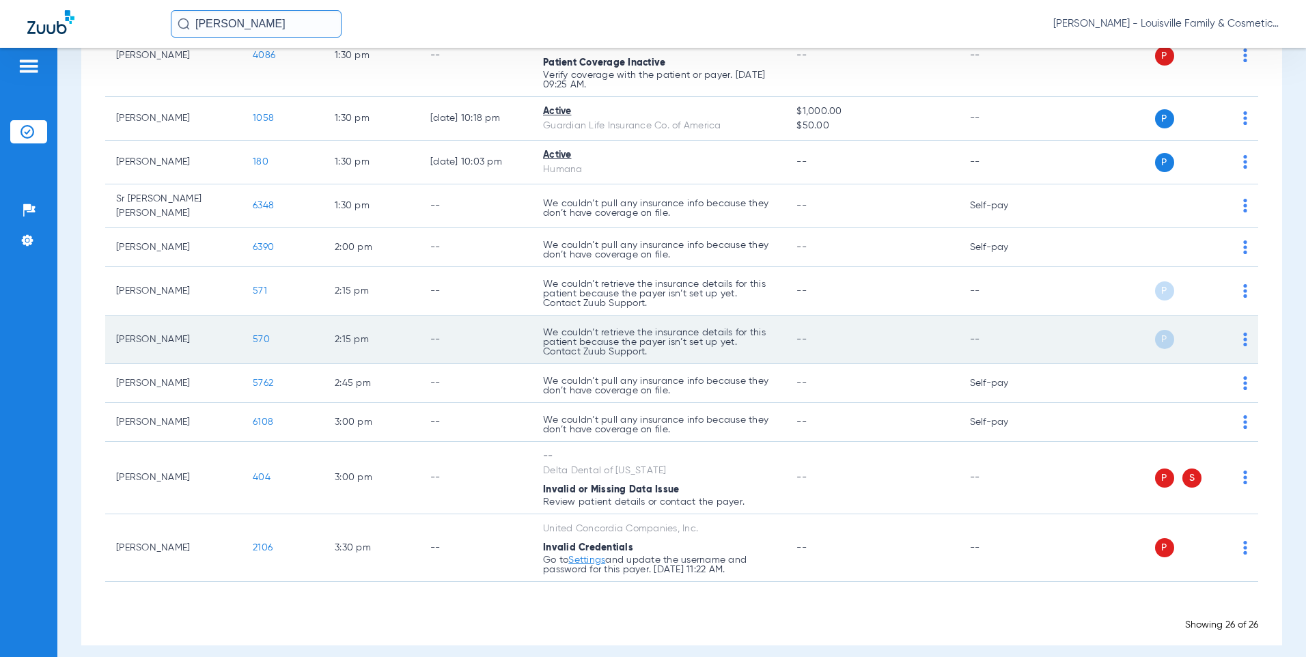
scroll to position [1047, 0]
